Goal: Task Accomplishment & Management: Use online tool/utility

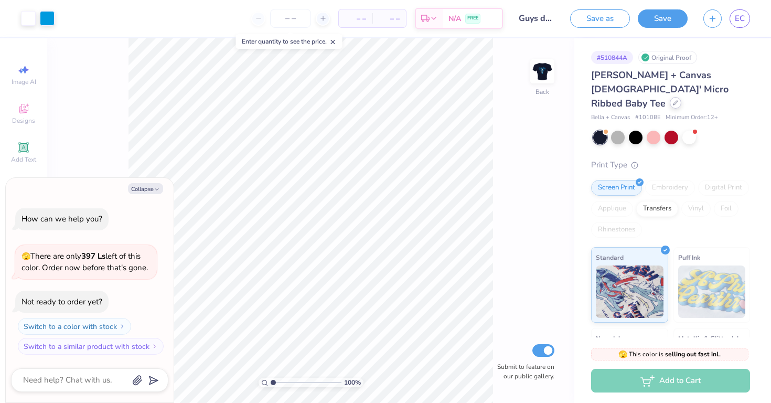
click at [670, 97] on div at bounding box center [676, 103] width 12 height 12
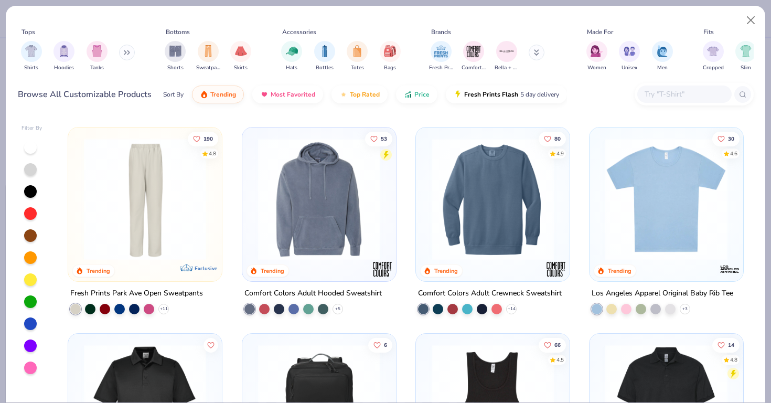
scroll to position [1846, 0]
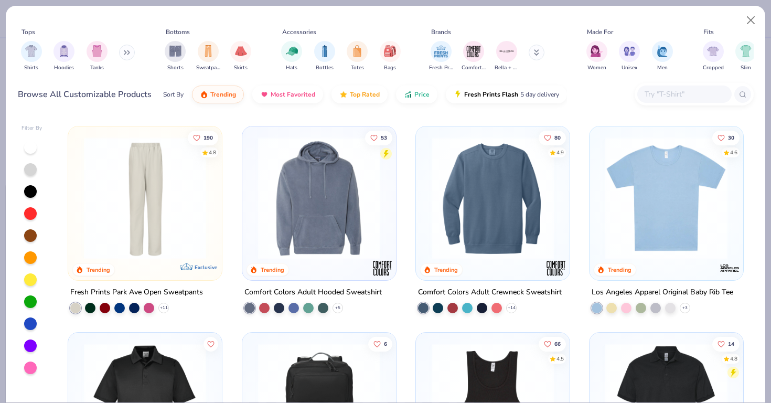
click at [670, 188] on img at bounding box center [666, 198] width 133 height 122
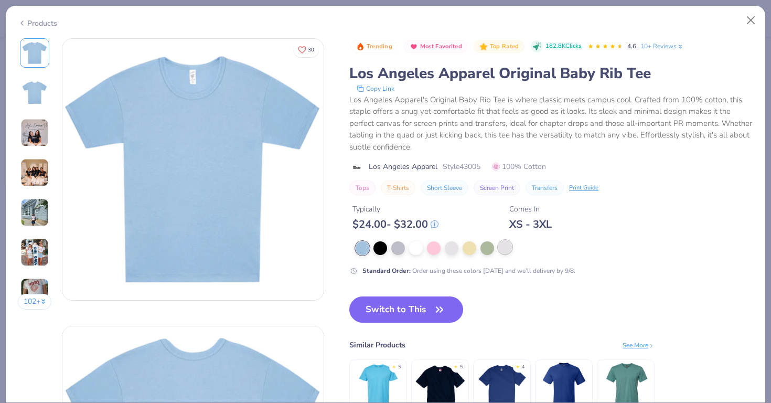
click at [507, 248] on div at bounding box center [505, 247] width 14 height 14
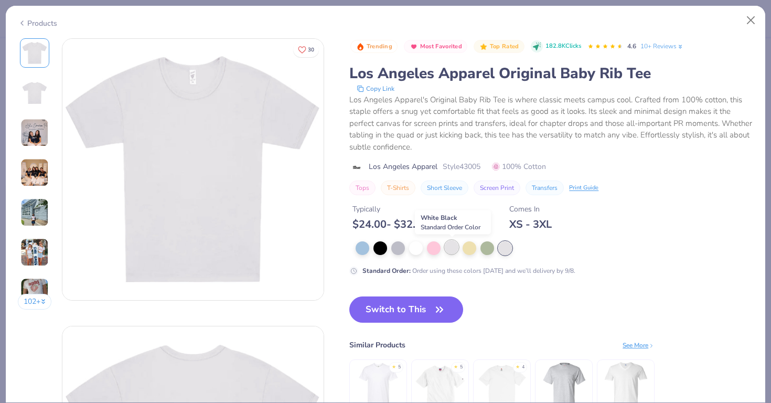
click at [452, 251] on div at bounding box center [452, 247] width 14 height 14
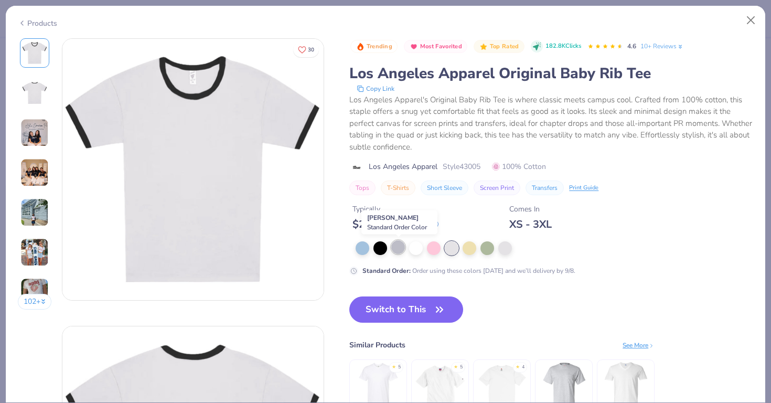
click at [394, 245] on div at bounding box center [398, 247] width 14 height 14
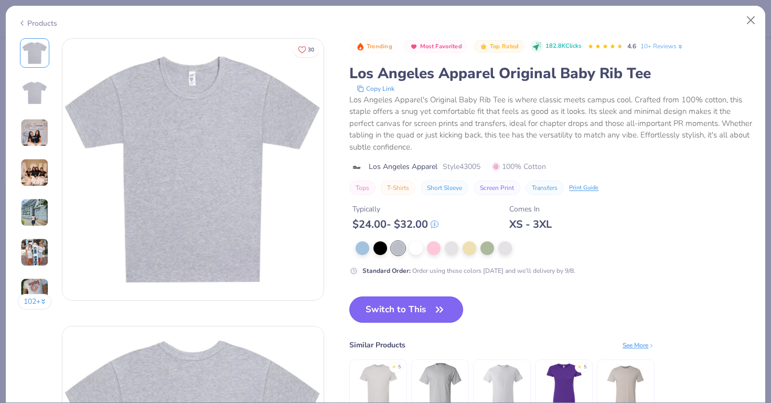
click at [419, 307] on button "Switch to This" at bounding box center [406, 309] width 114 height 26
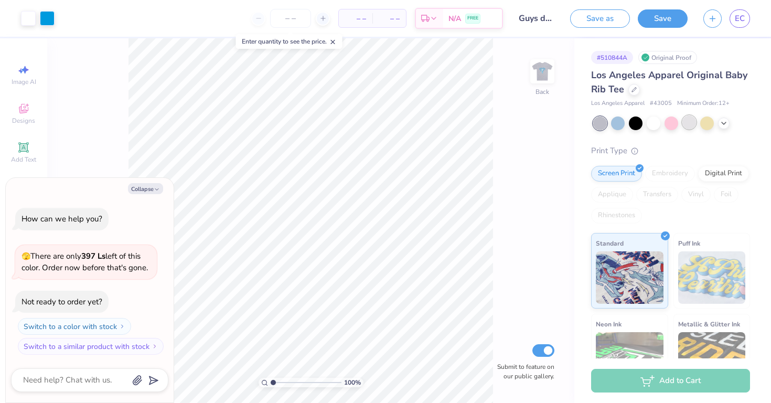
click at [685, 116] on div at bounding box center [689, 122] width 14 height 14
click at [723, 130] on div at bounding box center [671, 123] width 157 height 14
click at [723, 126] on div at bounding box center [724, 122] width 12 height 12
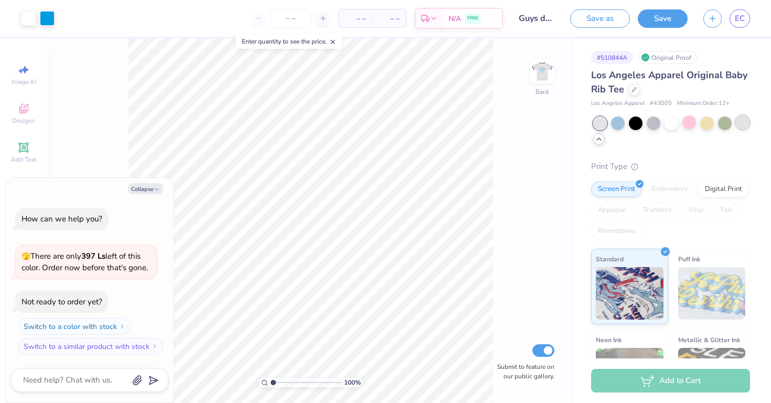
click at [742, 124] on div at bounding box center [743, 122] width 14 height 14
click at [159, 188] on icon "button" at bounding box center [157, 189] width 6 height 6
type textarea "x"
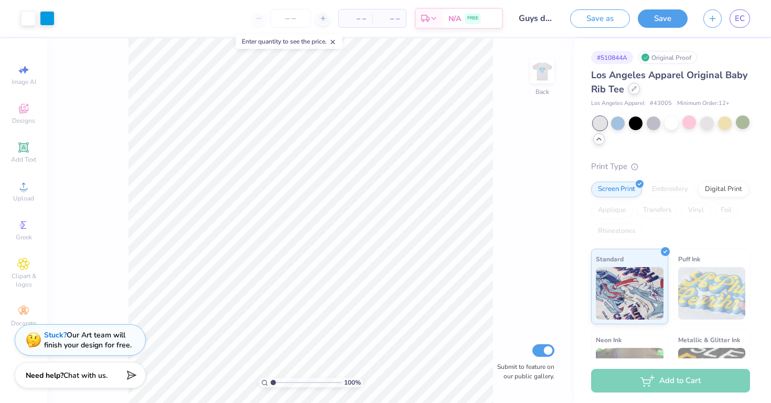
click at [637, 89] on div at bounding box center [634, 89] width 12 height 12
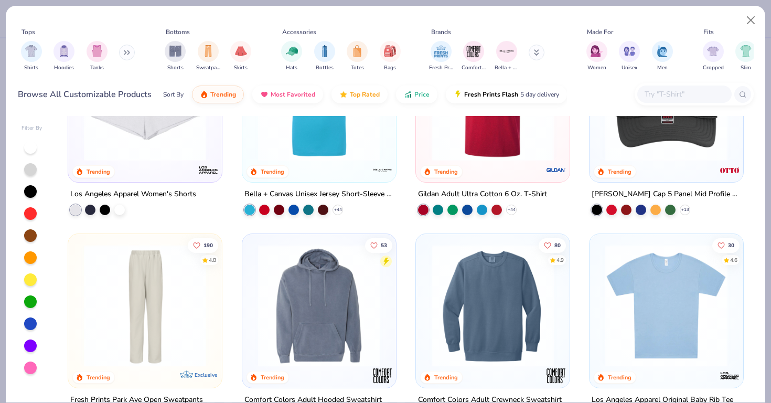
scroll to position [2099, 0]
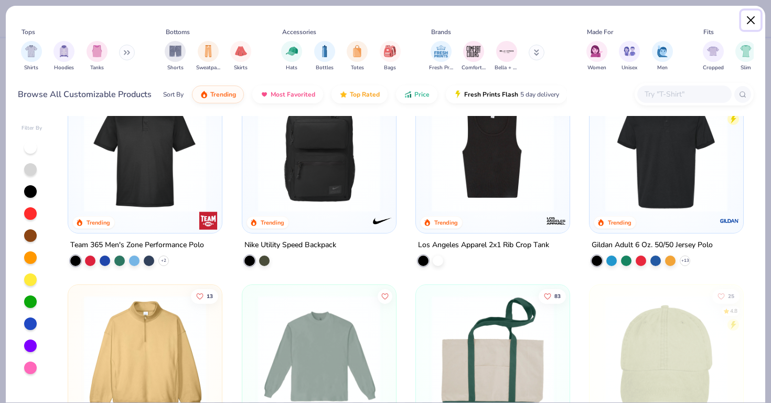
click at [747, 18] on button "Close" at bounding box center [751, 20] width 20 height 20
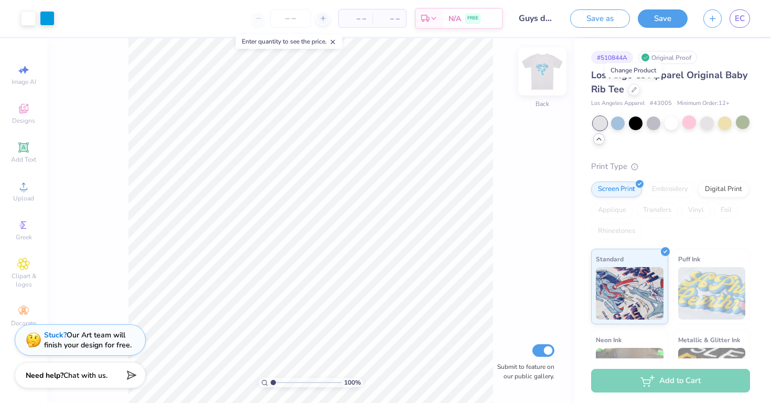
click at [546, 77] on img at bounding box center [542, 71] width 42 height 42
click at [546, 77] on img at bounding box center [542, 71] width 21 height 21
click at [557, 78] on img at bounding box center [542, 71] width 42 height 42
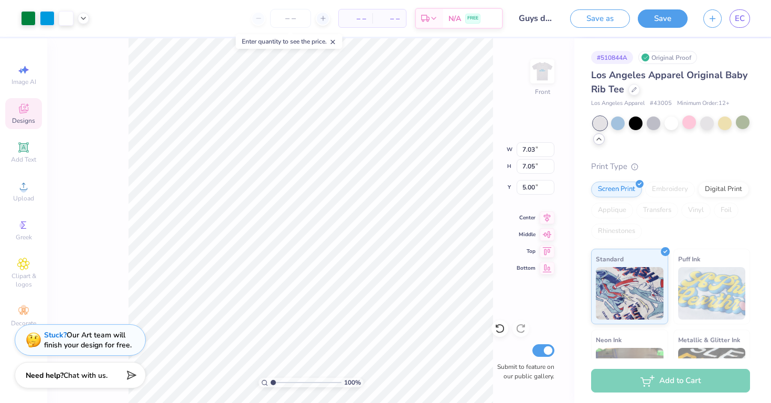
type input "4.72"
click at [654, 19] on button "Save" at bounding box center [663, 17] width 50 height 18
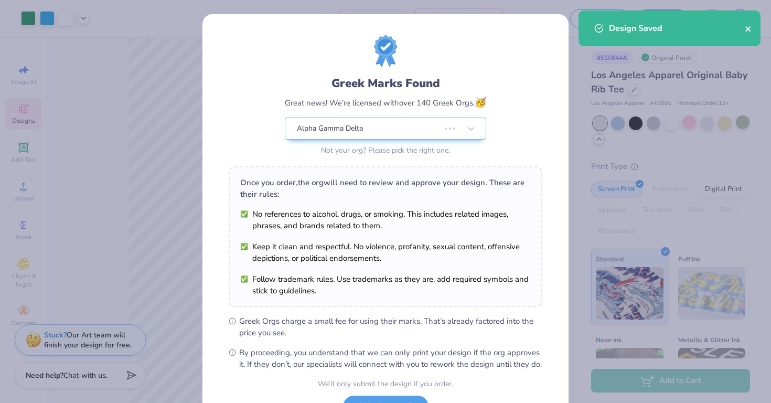
click at [751, 24] on button "close" at bounding box center [748, 28] width 7 height 13
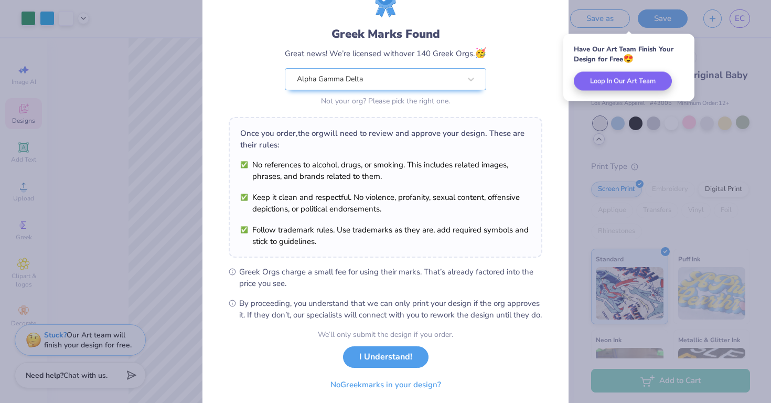
scroll to position [63, 0]
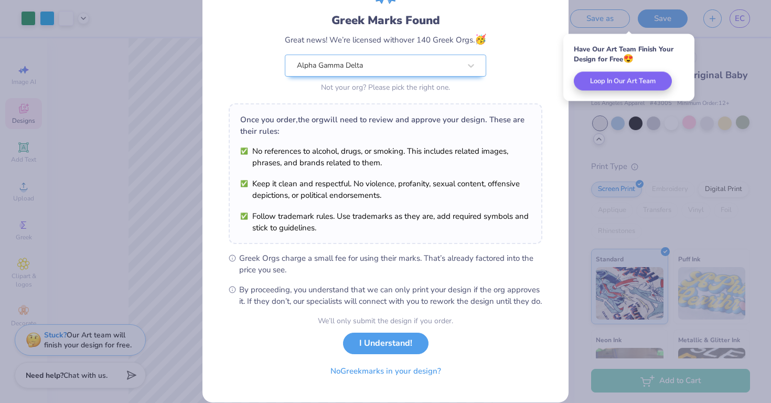
click at [388, 354] on button "I Understand!" at bounding box center [385, 342] width 85 height 21
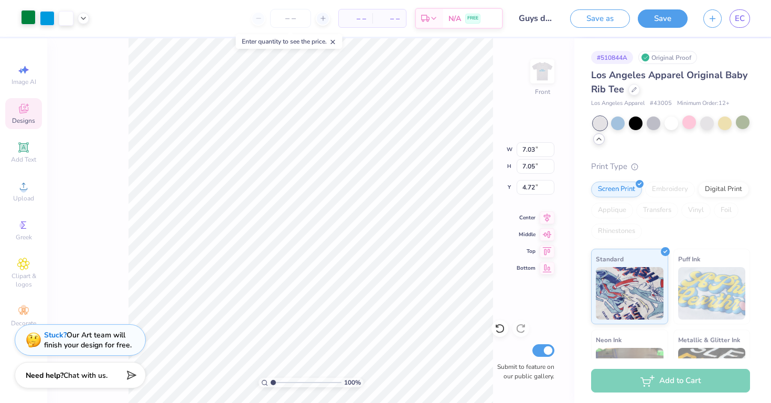
click at [30, 20] on div at bounding box center [28, 17] width 15 height 15
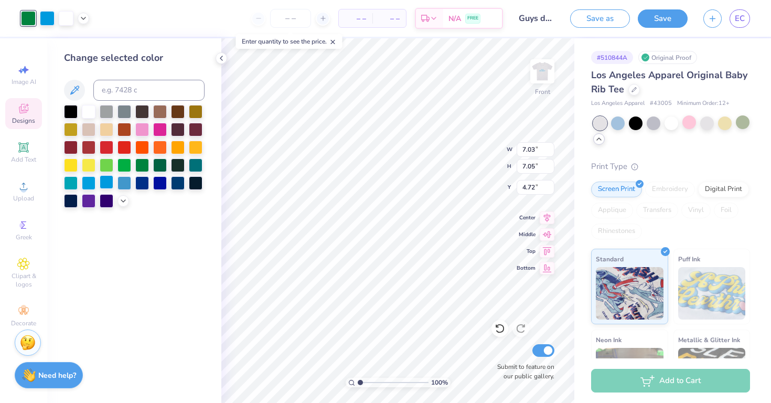
click at [106, 187] on div at bounding box center [107, 182] width 14 height 14
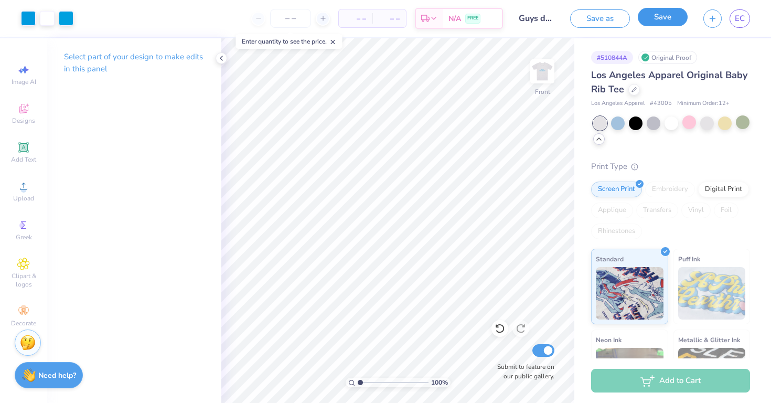
click at [674, 22] on button "Save" at bounding box center [663, 17] width 50 height 18
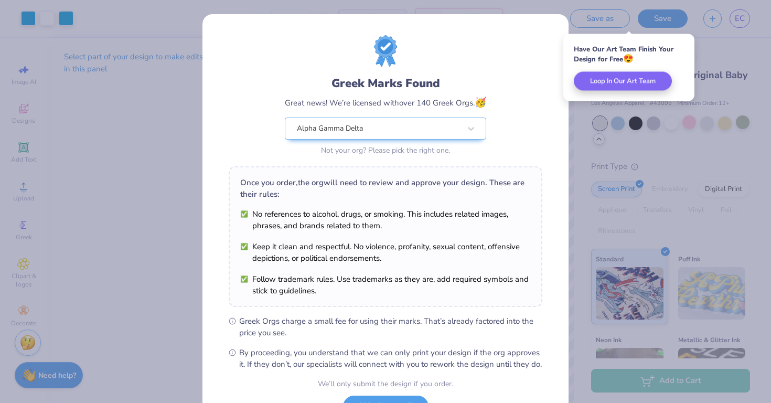
click at [452, 273] on body "Art colors – – Per Item – – Total Est. Delivery N/A FREE Design Title Guys day …" at bounding box center [385, 201] width 771 height 403
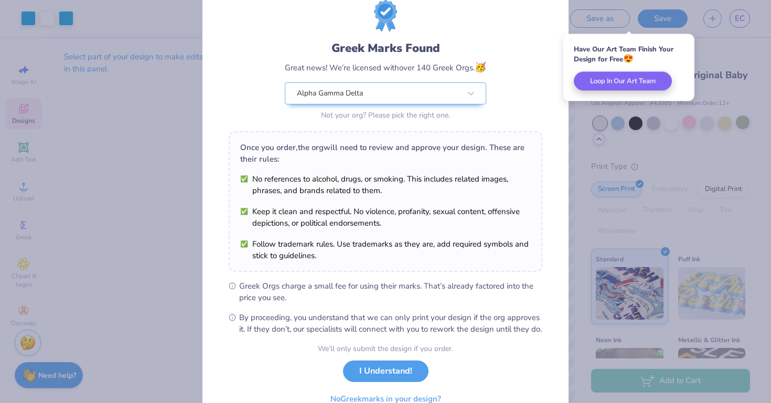
scroll to position [88, 0]
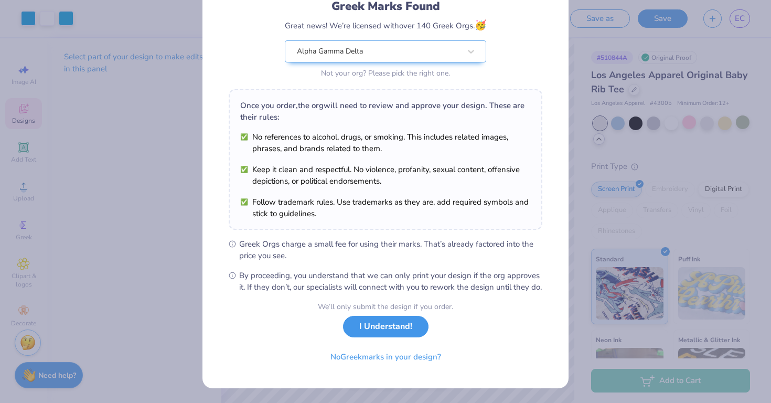
click at [413, 327] on button "I Understand!" at bounding box center [385, 326] width 85 height 21
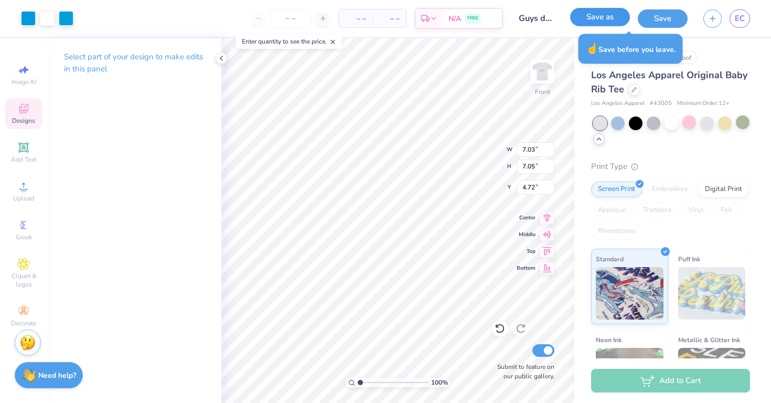
click at [615, 19] on button "Save as" at bounding box center [600, 17] width 60 height 18
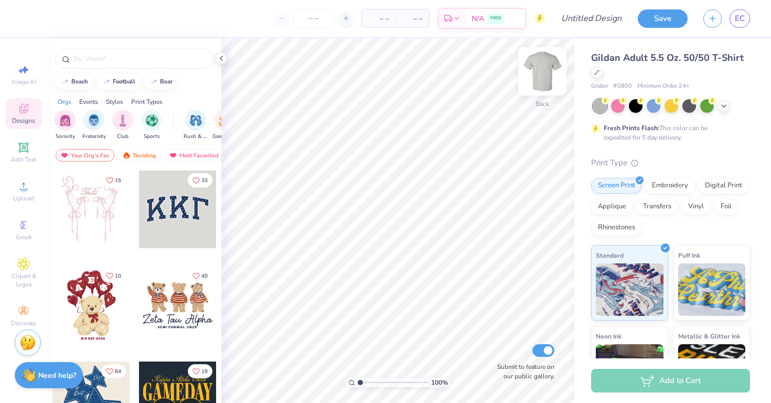
click at [543, 78] on img at bounding box center [542, 71] width 42 height 42
click at [165, 55] on input "text" at bounding box center [139, 58] width 134 height 10
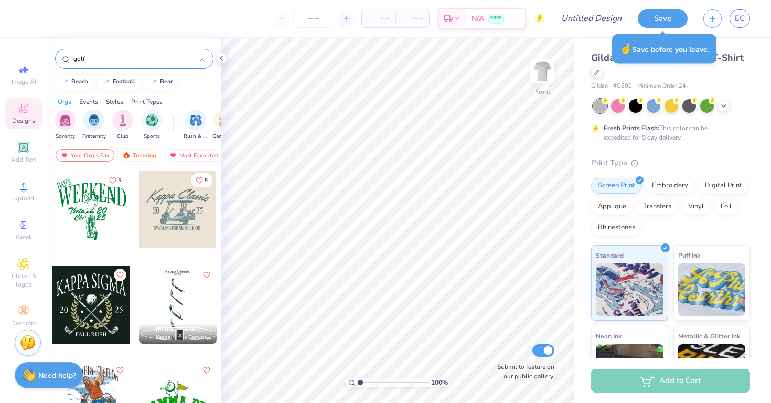
type input "golf"
click at [81, 180] on div at bounding box center [91, 209] width 78 height 78
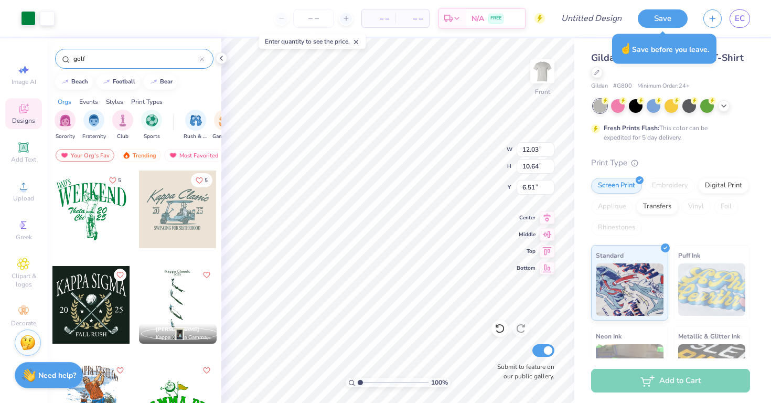
type input "6.51"
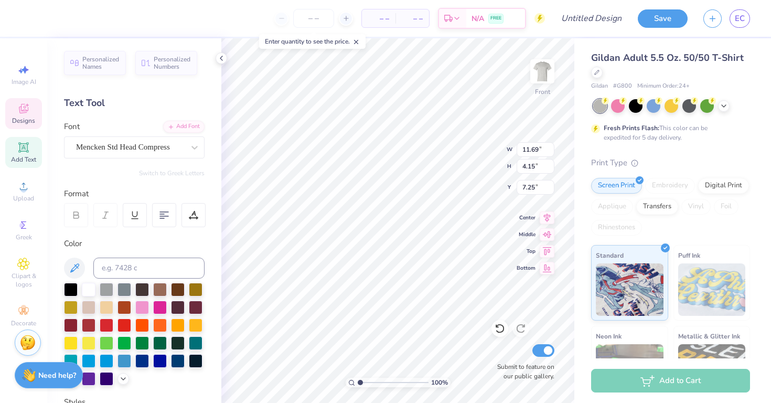
type textarea "W"
type textarea "Guys Weekend"
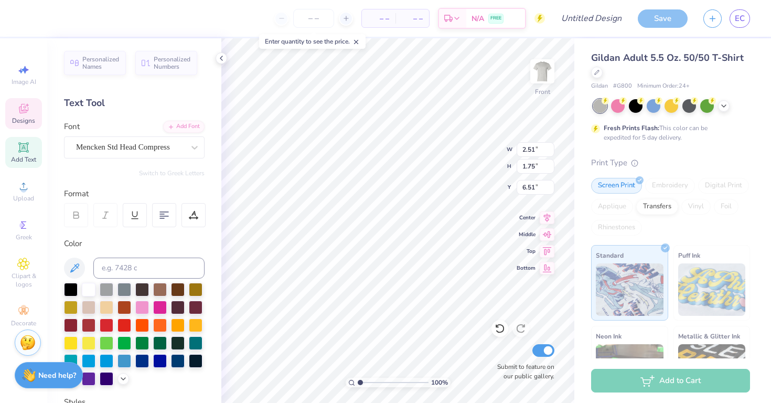
type input "2.51"
type input "1.75"
type input "6.51"
type textarea "D"
type input "16.26"
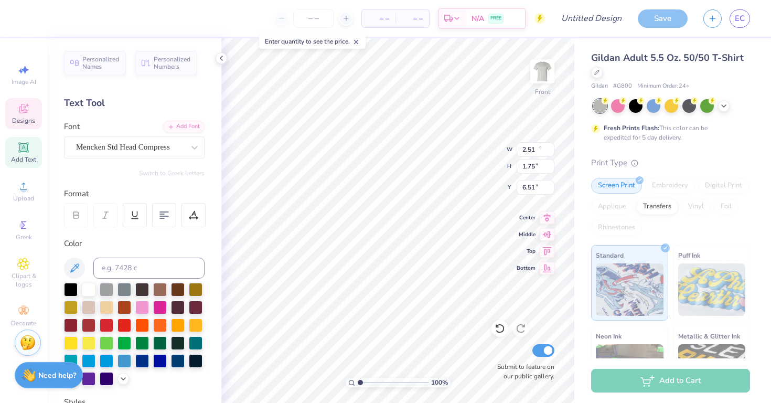
type input "4.98"
type input "7.03"
type textarea "Guys Day"
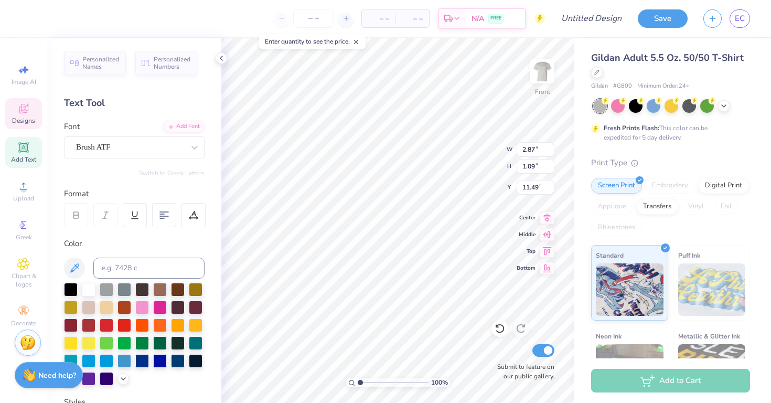
type textarea "T"
type textarea "Alpha"
type input "1.74"
type input "1.12"
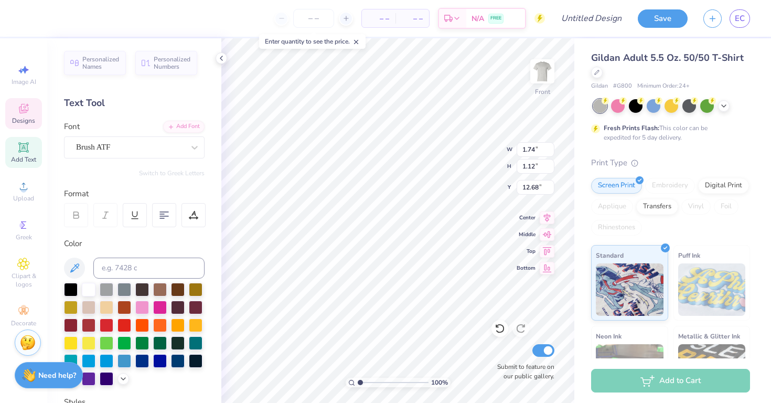
type input "12.63"
type textarea "C"
type textarea "Gam"
type input "13.10"
click at [220, 54] on icon at bounding box center [221, 58] width 8 height 8
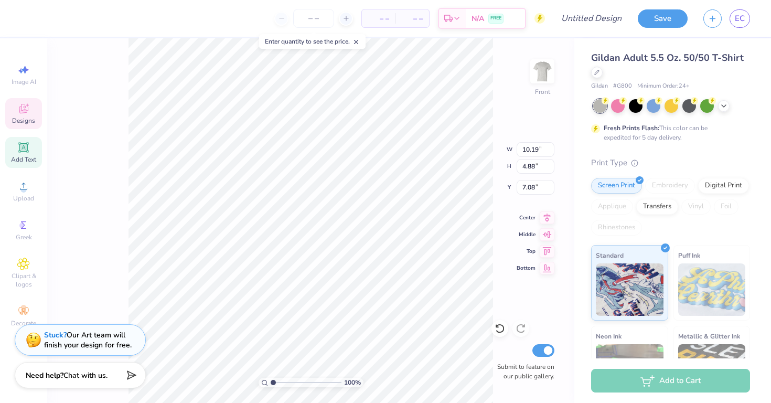
type input "5.20"
type input "8.32"
type input "8.84"
type input "3.33"
type input "1.30"
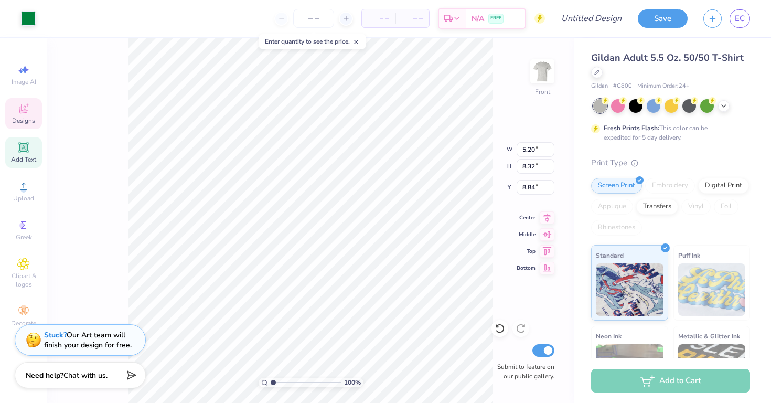
type input "11.38"
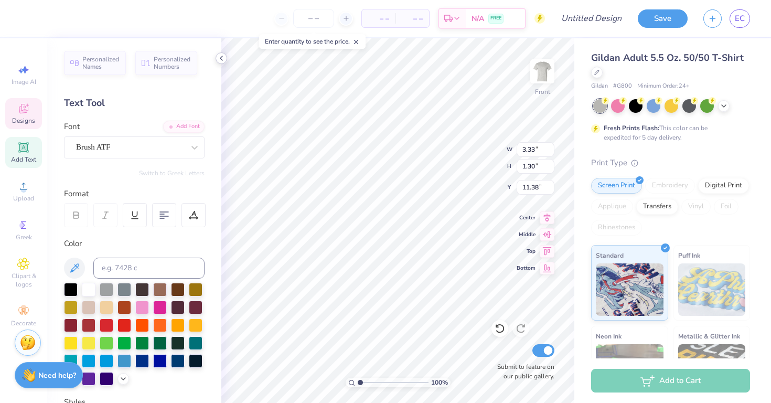
type input "10.19"
type input "4.88"
type input "7.08"
click at [105, 357] on div at bounding box center [107, 360] width 14 height 14
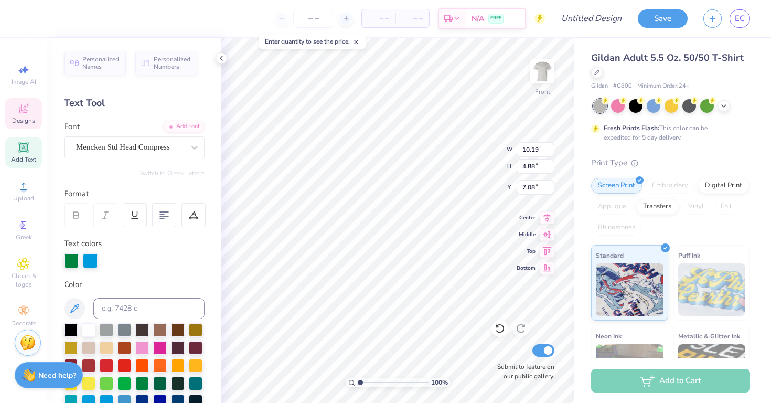
scroll to position [0, 1]
click at [109, 395] on div at bounding box center [107, 400] width 14 height 14
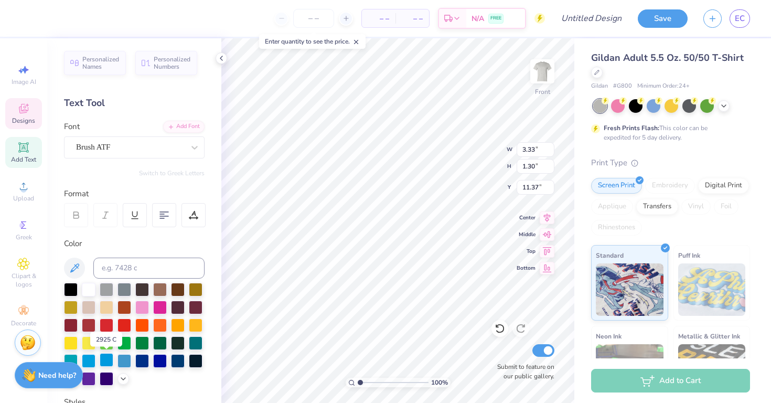
click at [107, 361] on div at bounding box center [107, 360] width 14 height 14
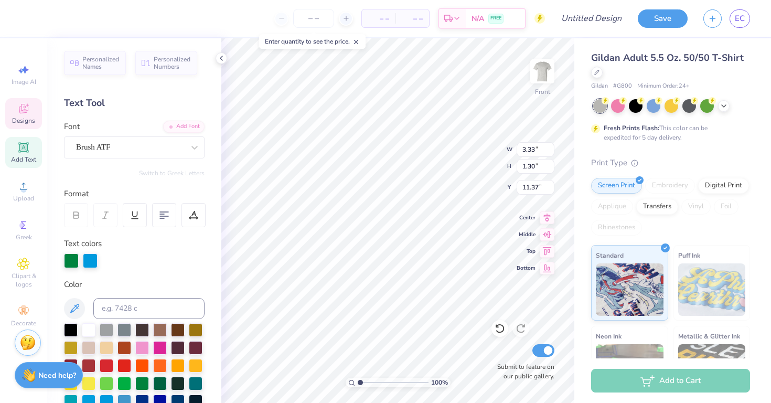
type input "2.20"
type input "13.10"
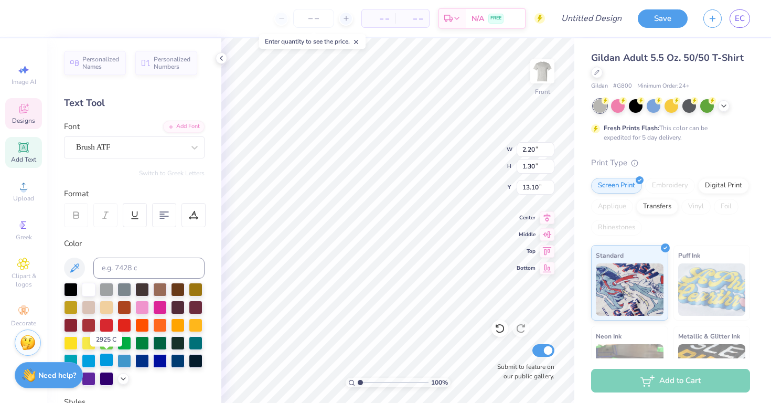
click at [106, 357] on div at bounding box center [107, 360] width 14 height 14
type input "1.76"
type input "1.09"
click at [106, 354] on div at bounding box center [107, 360] width 14 height 14
type input "12.68"
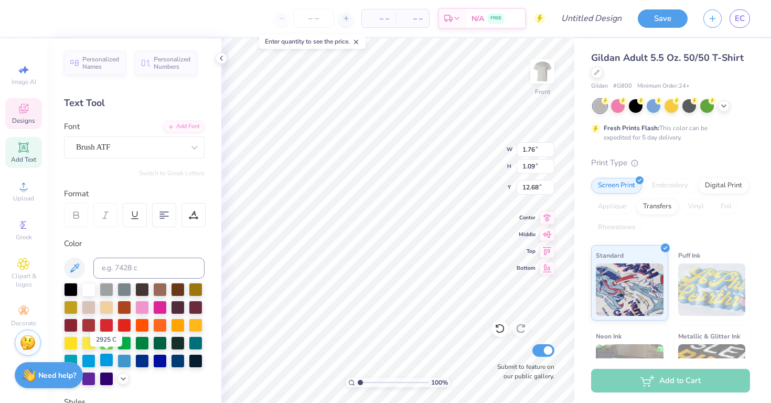
click at [110, 358] on div at bounding box center [107, 360] width 14 height 14
type input "5.20"
type input "8.32"
type input "8.84"
click at [27, 17] on div at bounding box center [28, 17] width 15 height 15
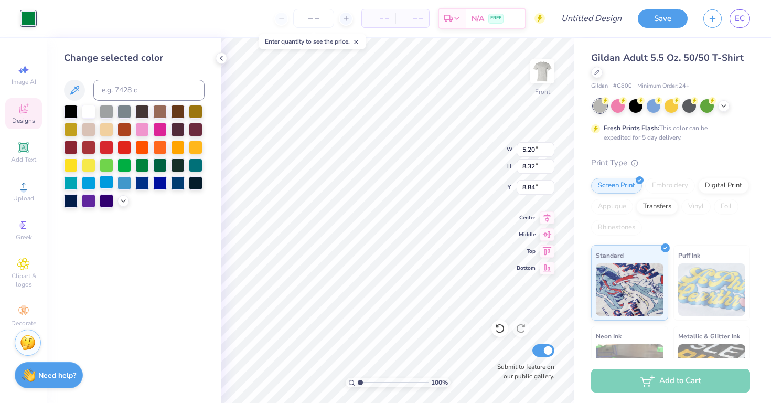
click at [109, 178] on div at bounding box center [107, 182] width 14 height 14
click at [225, 55] on icon at bounding box center [221, 58] width 8 height 8
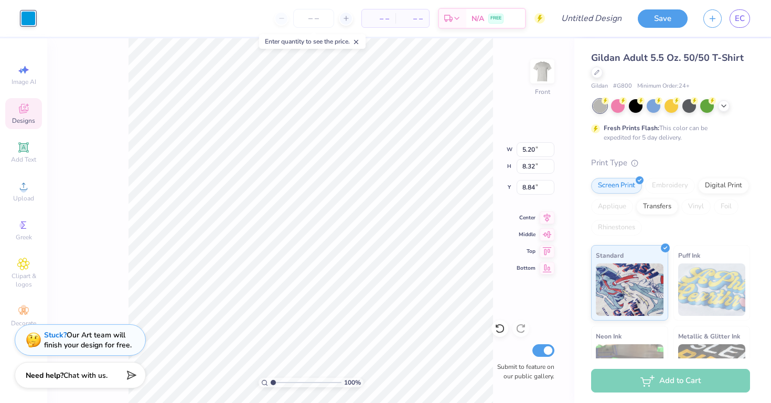
type input "1.90"
type input "2.26"
type input "10.30"
type input "5.20"
type input "8.32"
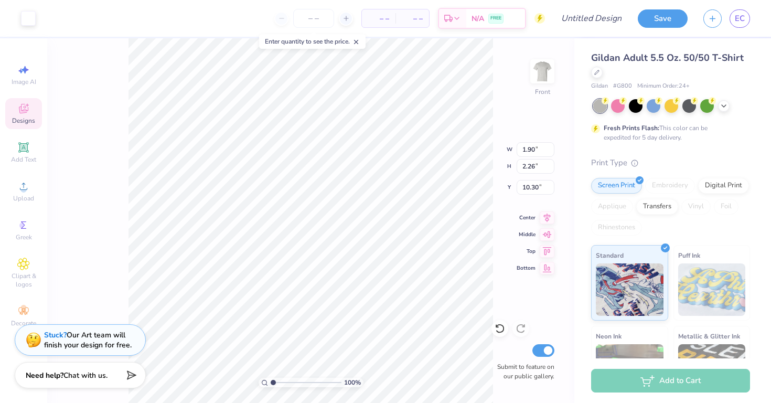
type input "8.84"
type input "1.82"
type input "4.33"
type input "12.19"
type input "5.20"
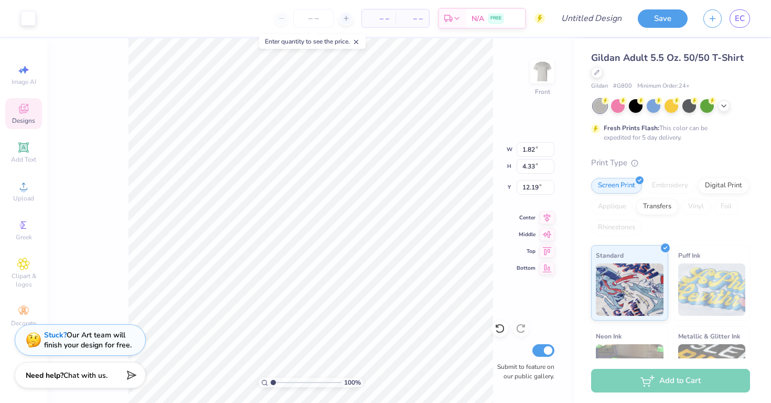
type input "8.32"
type input "8.84"
type input "1.90"
type input "2.26"
type input "10.30"
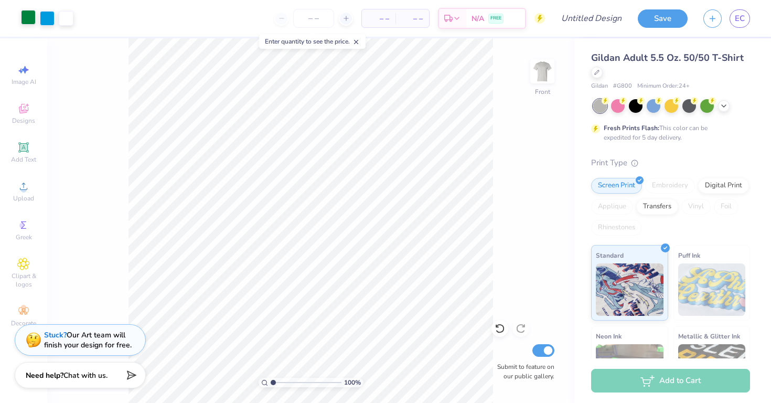
click at [31, 16] on div at bounding box center [28, 17] width 15 height 15
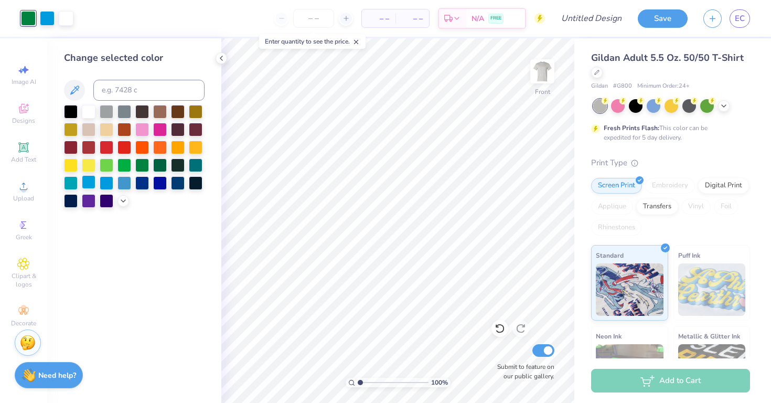
click at [89, 179] on div at bounding box center [89, 182] width 14 height 14
click at [534, 87] on img at bounding box center [542, 71] width 42 height 42
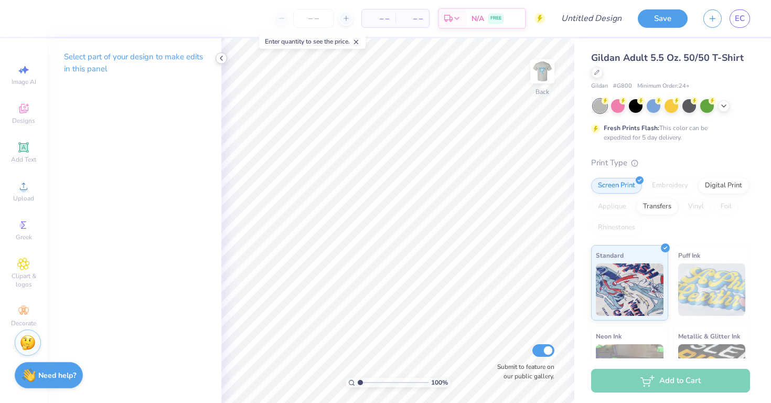
click at [219, 61] on icon at bounding box center [221, 58] width 8 height 8
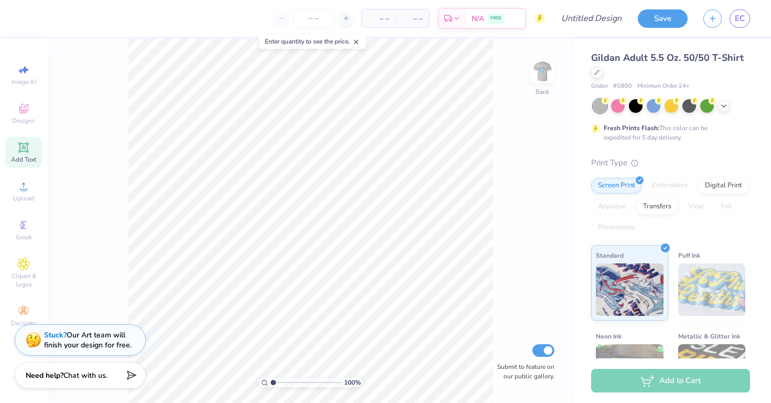
click at [30, 151] on div "Add Text" at bounding box center [23, 152] width 37 height 31
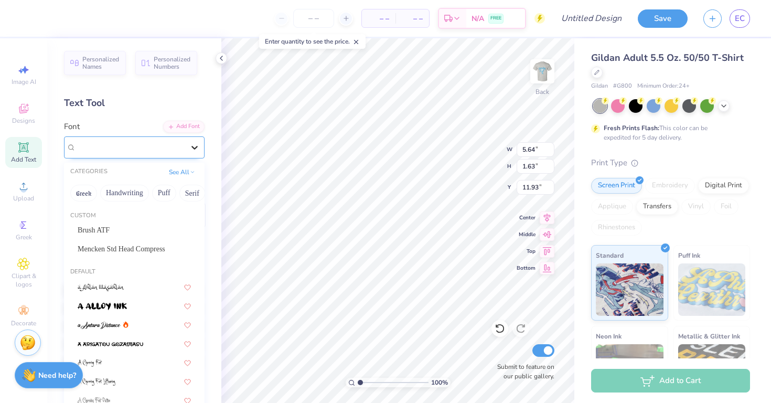
click at [189, 153] on div at bounding box center [194, 147] width 19 height 19
click at [148, 246] on div "Mencken Std Head Compress" at bounding box center [134, 248] width 113 height 11
type input "3.05"
type input "1.57"
type input "11.96"
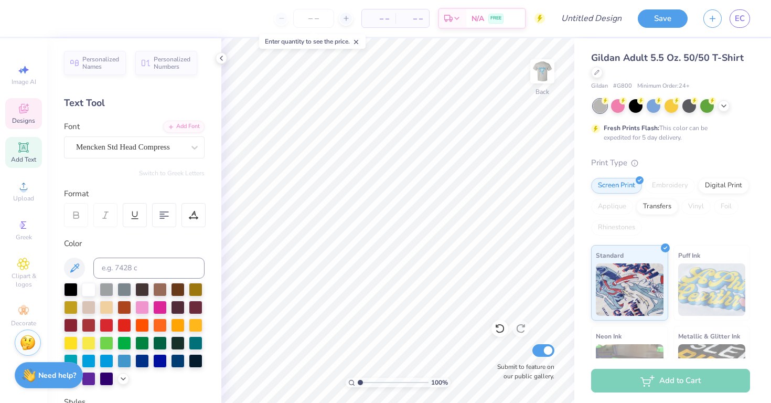
click at [31, 120] on span "Designs" at bounding box center [23, 120] width 23 height 8
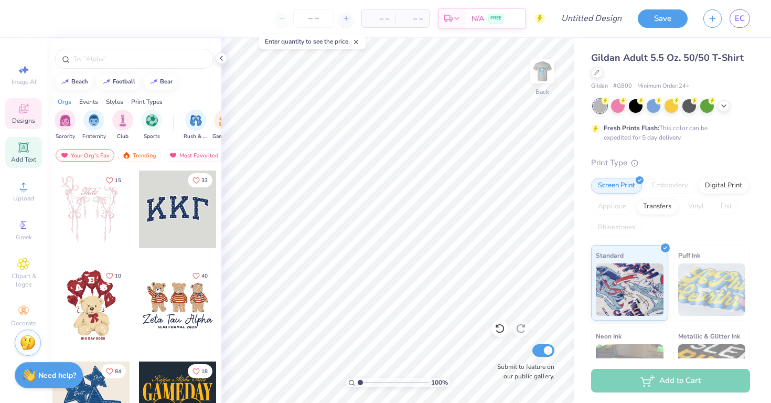
click at [34, 155] on span "Add Text" at bounding box center [23, 159] width 25 height 8
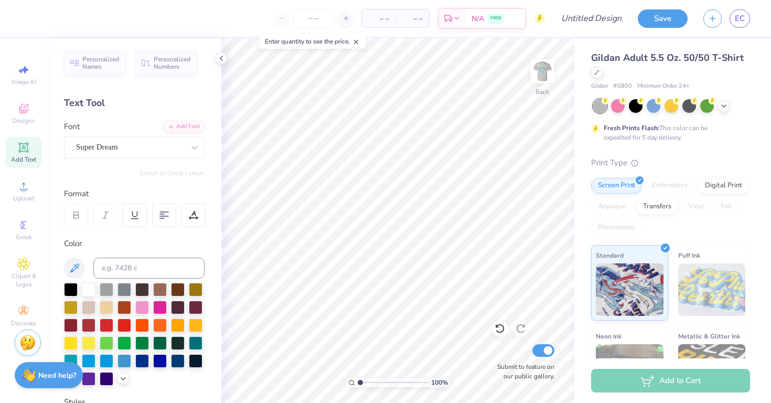
click at [23, 158] on span "Add Text" at bounding box center [23, 159] width 25 height 8
type textarea "T"
type textarea "A"
type textarea "H"
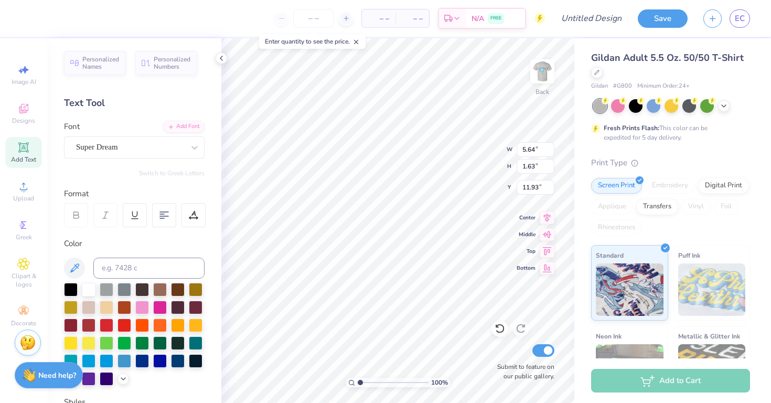
scroll to position [1, 1]
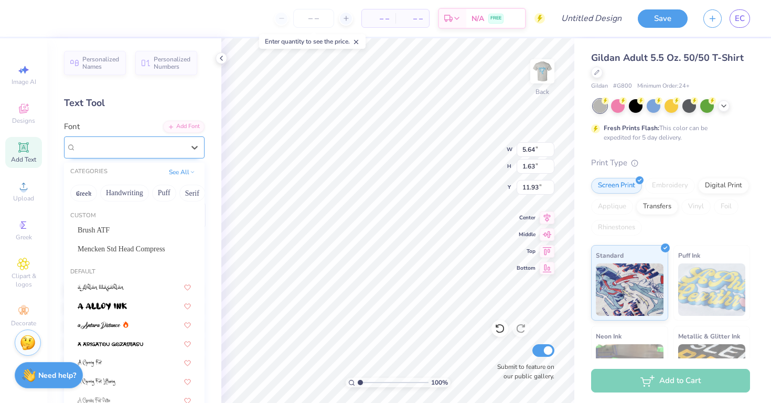
click at [177, 143] on div "Super Dream" at bounding box center [130, 147] width 110 height 16
click at [124, 246] on span "Mencken Std Head Compress" at bounding box center [122, 248] width 88 height 11
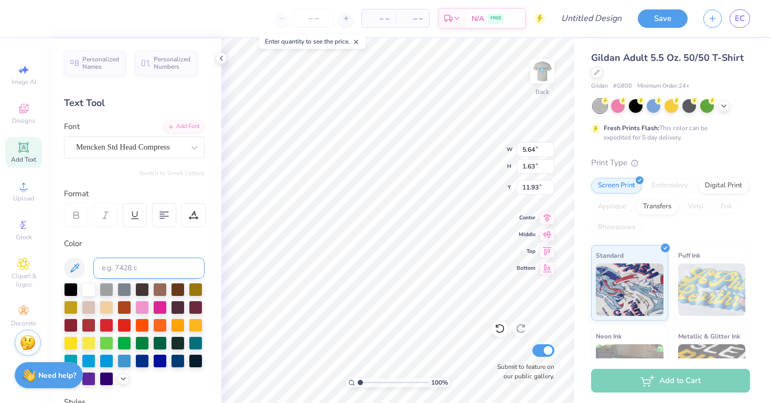
type textarea "Guys Day Alpha Gamma delta"
click at [104, 357] on div at bounding box center [107, 360] width 14 height 14
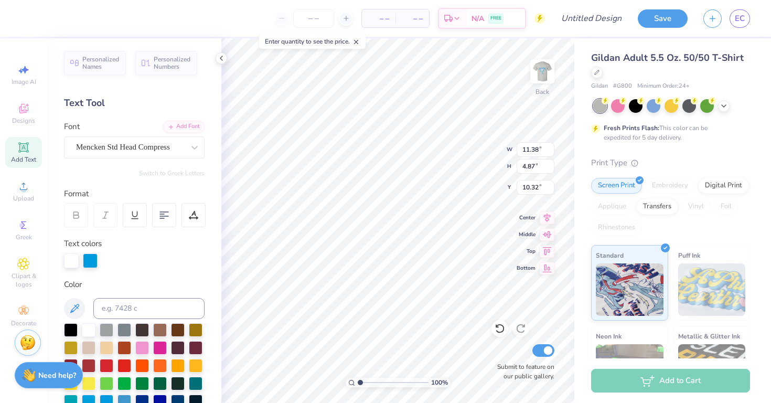
type input "5.61"
click at [541, 67] on img at bounding box center [542, 71] width 42 height 42
type input "5.89"
type input "5.20"
type input "8.32"
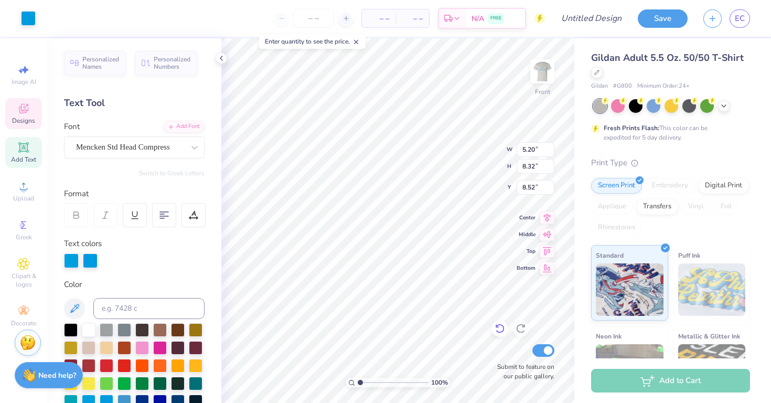
click at [499, 330] on icon at bounding box center [499, 328] width 10 height 10
type input "9.06"
click at [499, 330] on icon at bounding box center [499, 328] width 10 height 10
type input "5.64"
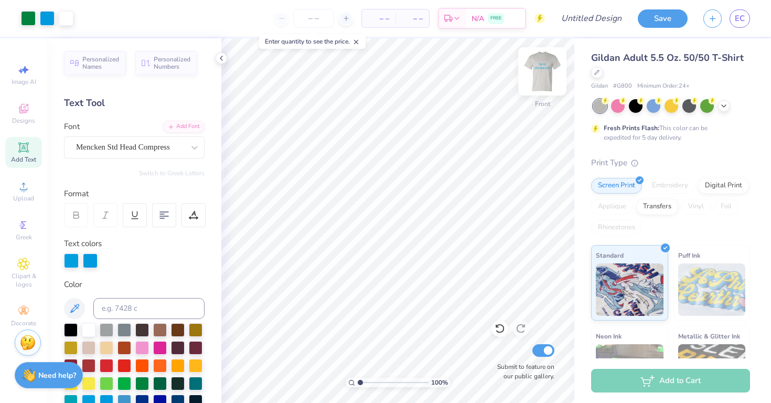
click at [547, 80] on img at bounding box center [542, 71] width 42 height 42
type textarea "Guys Day Alpha Gamma Delta"
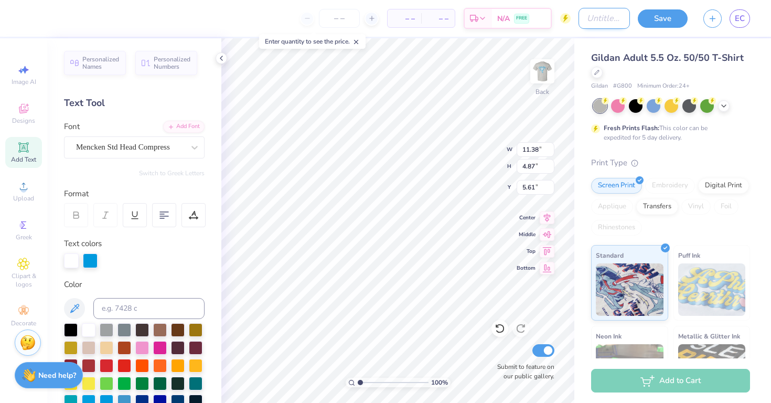
click at [582, 23] on input "Design Title" at bounding box center [603, 18] width 51 height 21
type input "11.59"
type input "D"
type input "Guys day tee shirt"
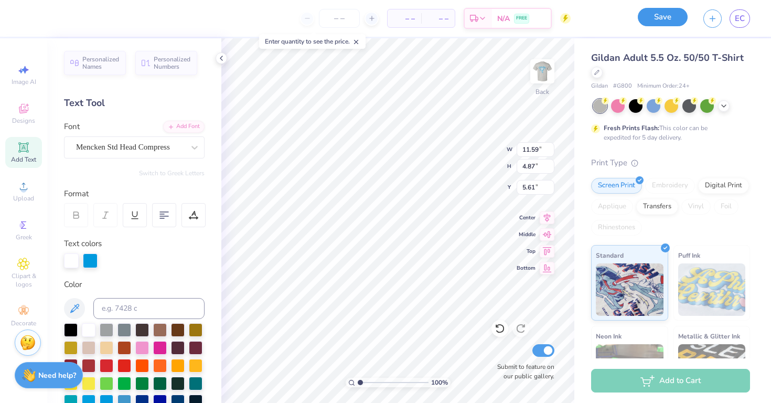
click at [661, 19] on button "Save" at bounding box center [663, 17] width 50 height 18
